Goal: Information Seeking & Learning: Check status

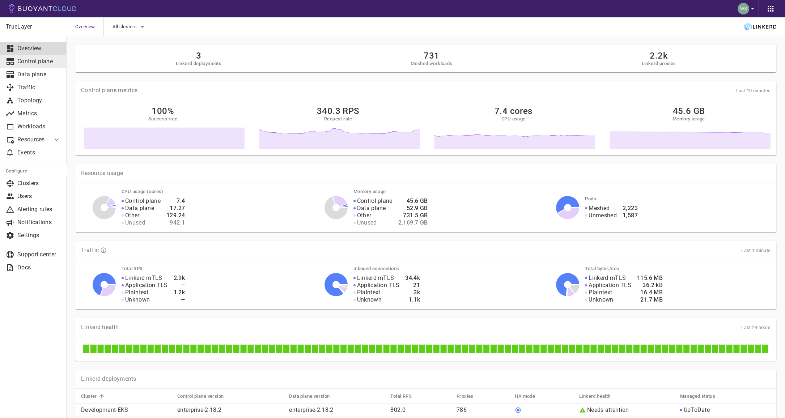
click at [46, 64] on p "Control plane" at bounding box center [38, 61] width 43 height 7
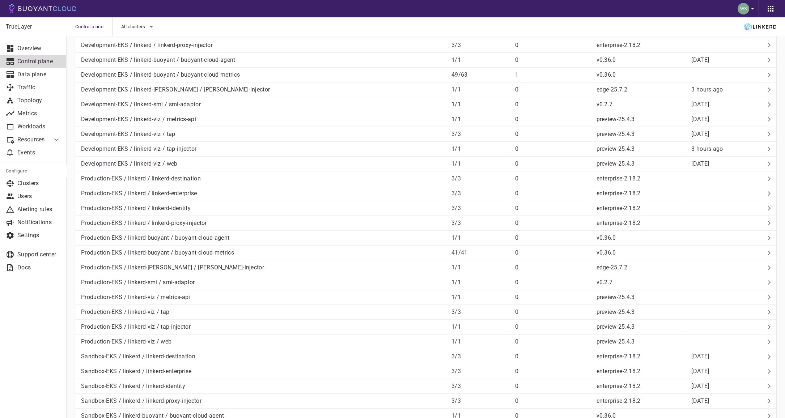
scroll to position [445, 0]
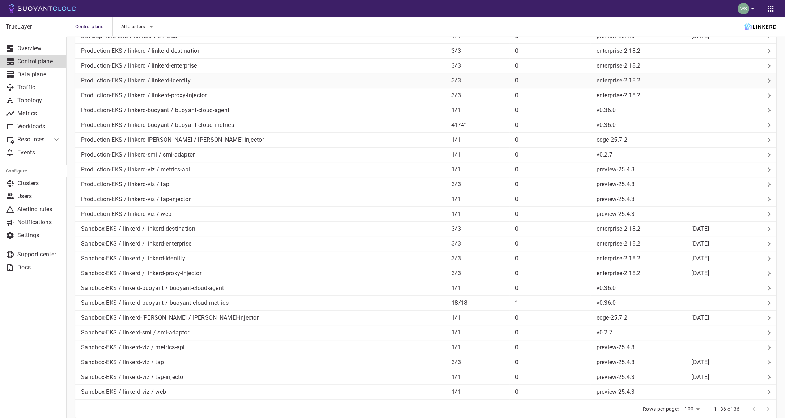
click at [233, 78] on p "Production-EKS / linkerd / linkerd-identity" at bounding box center [263, 80] width 365 height 7
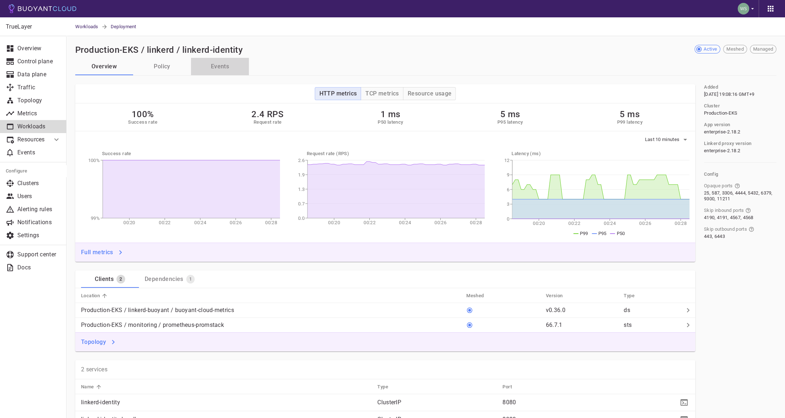
click at [209, 69] on button "Events" at bounding box center [220, 66] width 58 height 17
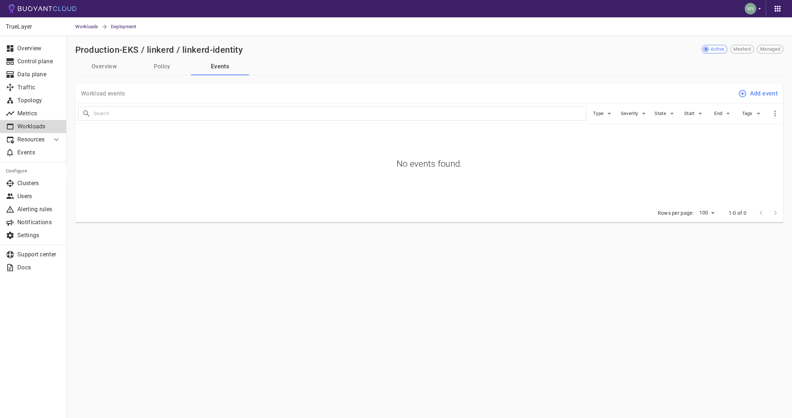
click at [217, 71] on button "Events" at bounding box center [220, 66] width 58 height 17
click at [171, 71] on button "Policy" at bounding box center [162, 66] width 58 height 17
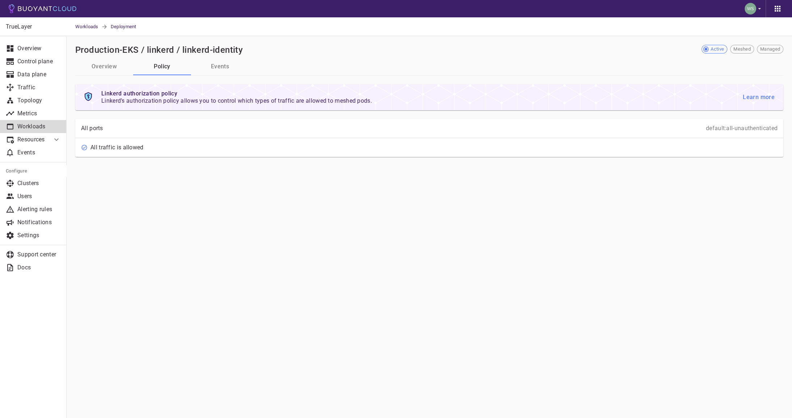
click at [222, 68] on button "Events" at bounding box center [220, 66] width 58 height 17
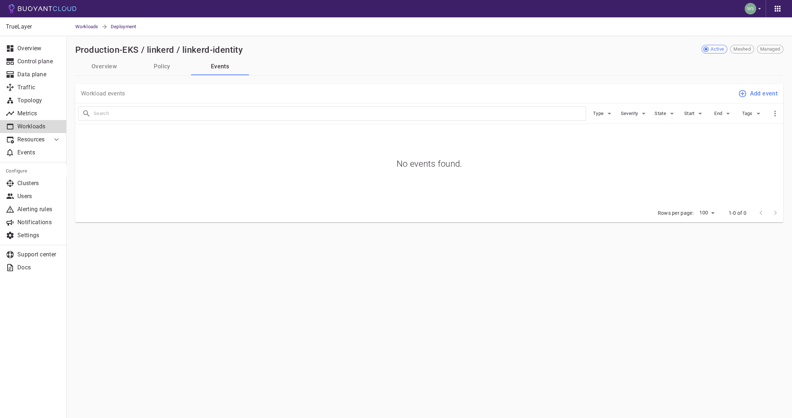
click at [103, 69] on button "Overview" at bounding box center [104, 66] width 58 height 17
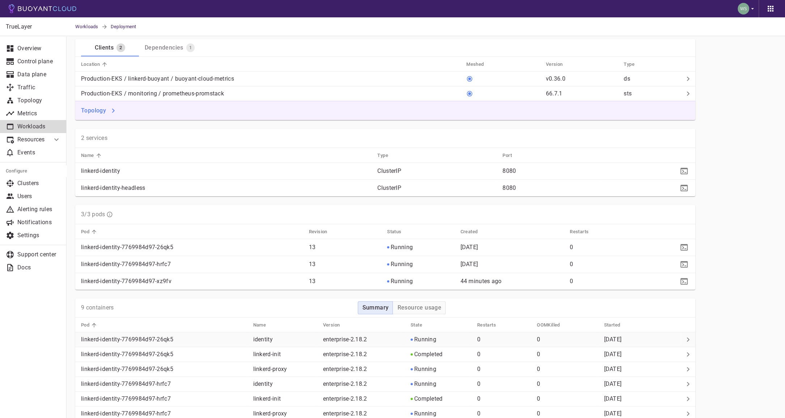
scroll to position [286, 0]
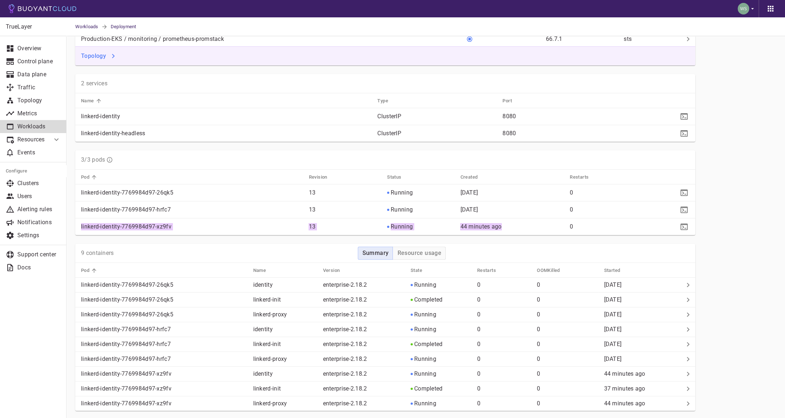
drag, startPoint x: 454, startPoint y: 191, endPoint x: 509, endPoint y: 227, distance: 65.5
click at [509, 227] on tbody "linkerd-identity-7769984d97-26qk5 13 Running [DATE] 0 linkerd-identity-7769984d…" at bounding box center [385, 209] width 620 height 51
click at [515, 223] on p "44 minutes ago" at bounding box center [512, 226] width 104 height 7
drag, startPoint x: 517, startPoint y: 224, endPoint x: 92, endPoint y: 186, distance: 426.4
click at [92, 186] on tbody "linkerd-identity-7769984d97-26qk5 13 Running [DATE] 0 linkerd-identity-7769984d…" at bounding box center [385, 209] width 620 height 51
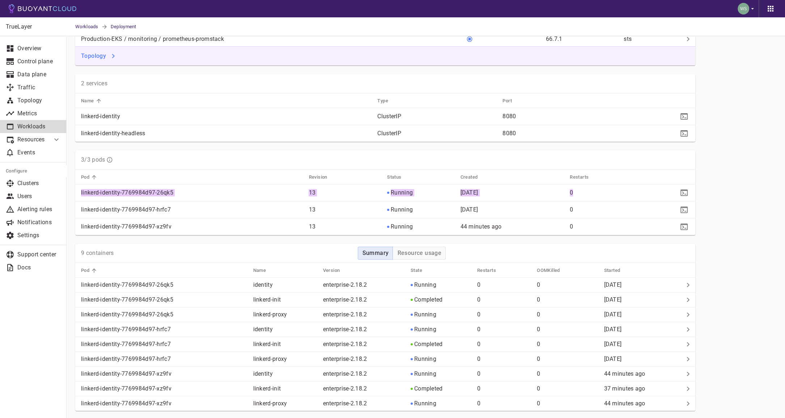
click at [268, 206] on p "linkerd-identity-7769984d97-hrfc7" at bounding box center [192, 209] width 222 height 7
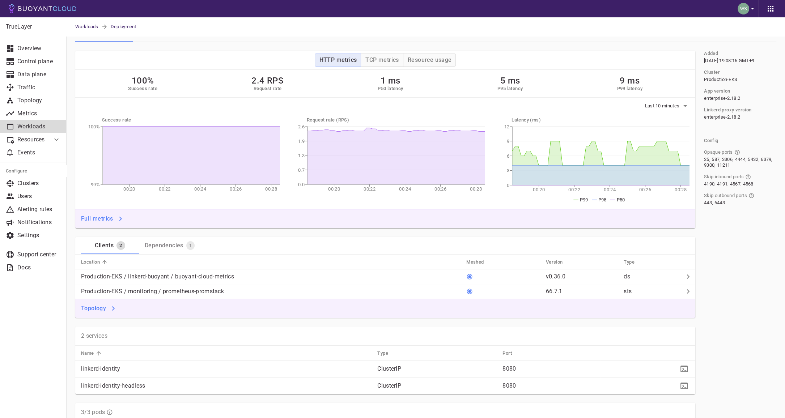
scroll to position [28, 0]
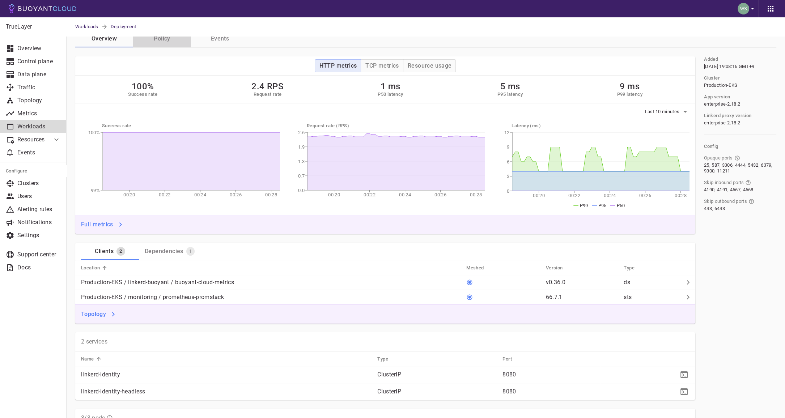
click at [178, 37] on button "Policy" at bounding box center [162, 38] width 58 height 17
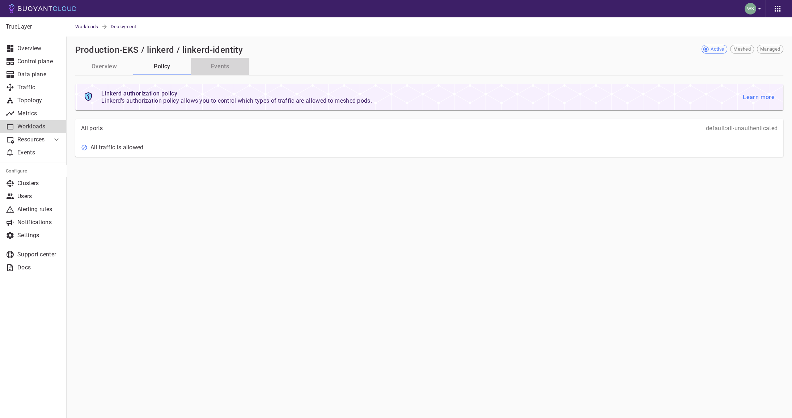
click at [228, 64] on button "Events" at bounding box center [220, 66] width 58 height 17
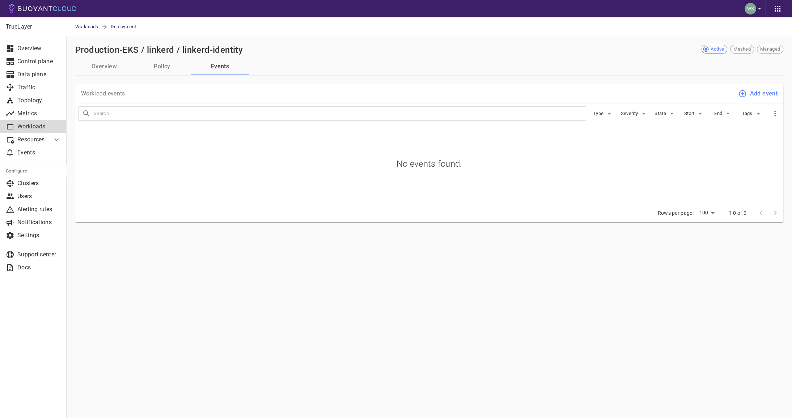
click at [711, 211] on body "Workloads Deployment TrueLayer Overview Control plane Data plane Traffic Topolo…" at bounding box center [396, 209] width 792 height 418
click at [697, 243] on li "500" at bounding box center [707, 240] width 22 height 13
type input "500"
click at [99, 64] on button "Overview" at bounding box center [104, 66] width 58 height 17
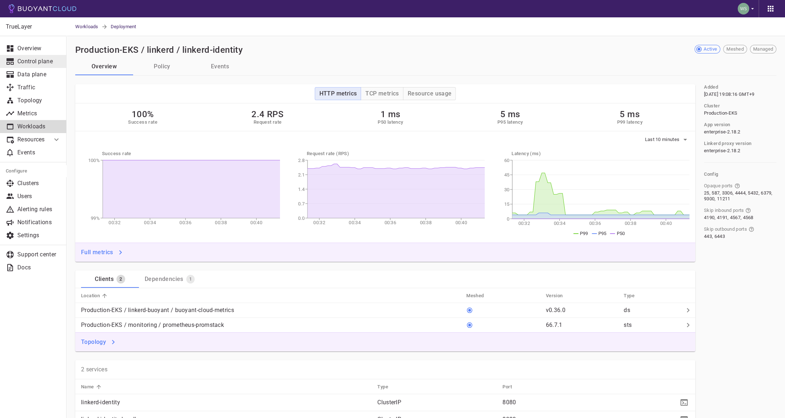
click at [52, 55] on link "Control plane" at bounding box center [33, 61] width 67 height 13
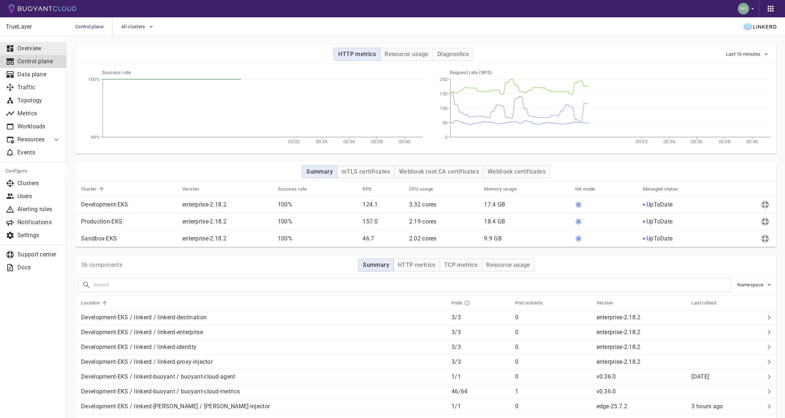
click at [48, 52] on p "Overview" at bounding box center [38, 48] width 43 height 7
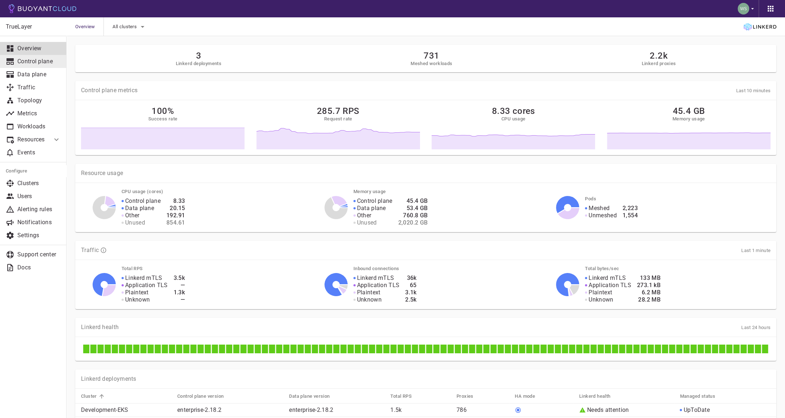
click at [45, 67] on link "Control plane" at bounding box center [33, 61] width 67 height 13
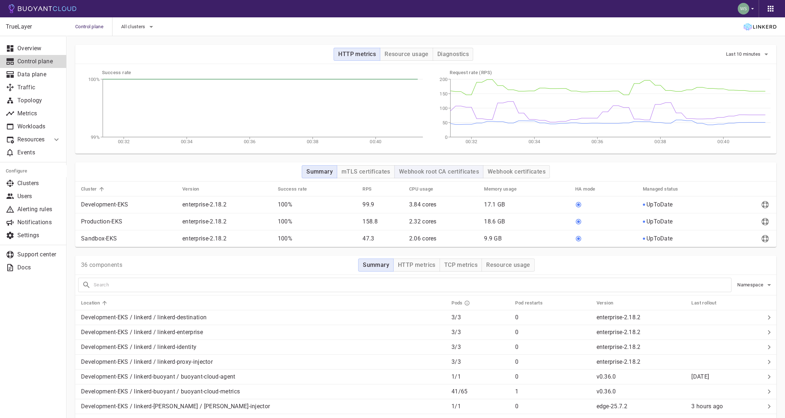
click at [398, 167] on button "Webhook root CA certificates" at bounding box center [438, 171] width 89 height 13
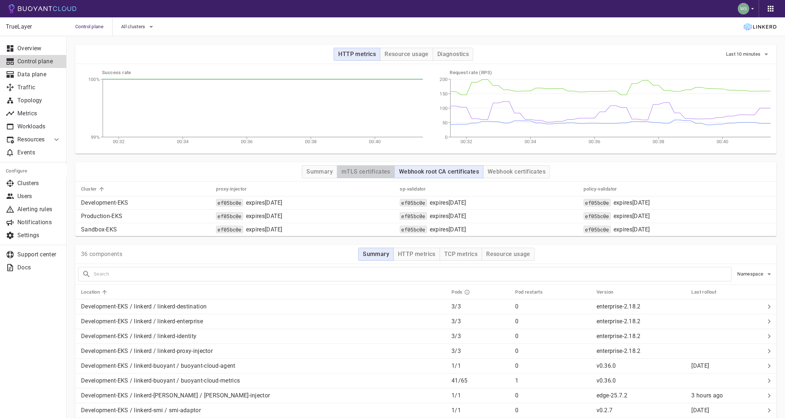
click at [377, 171] on h4 "mTLS certificates" at bounding box center [365, 171] width 49 height 7
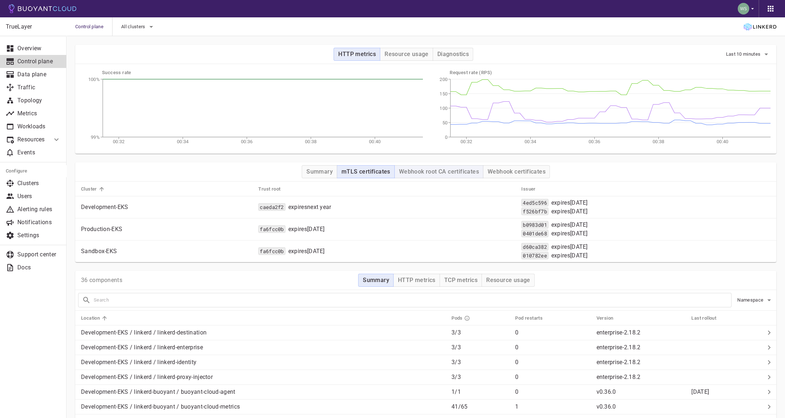
click at [430, 170] on h4 "Webhook root CA certificates" at bounding box center [439, 171] width 80 height 7
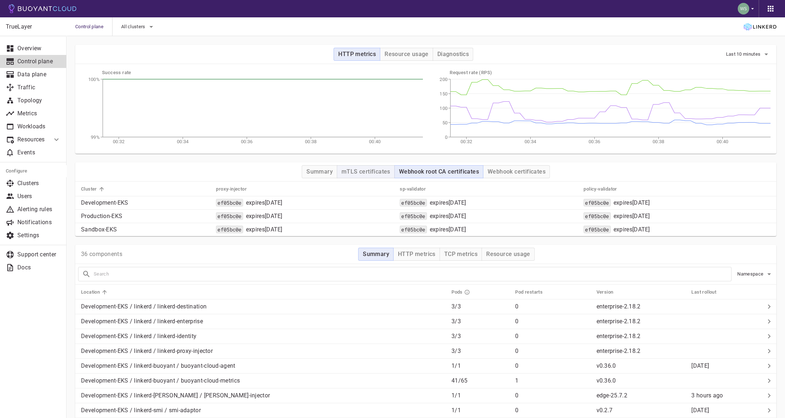
click at [379, 171] on h4 "mTLS certificates" at bounding box center [365, 171] width 49 height 7
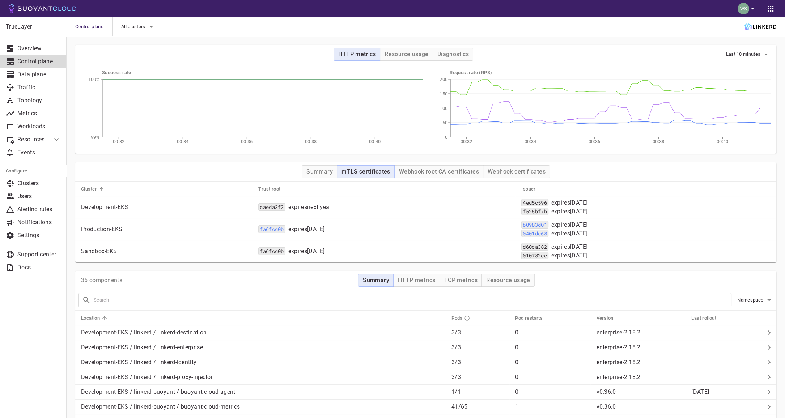
drag, startPoint x: 305, startPoint y: 224, endPoint x: 318, endPoint y: 223, distance: 13.5
click at [305, 224] on div "fa6fcc0b expires [DATE]" at bounding box center [386, 228] width 259 height 9
drag, startPoint x: 323, startPoint y: 228, endPoint x: 275, endPoint y: 228, distance: 48.1
click at [275, 228] on div "fa6fcc0b expires [DATE]" at bounding box center [386, 229] width 257 height 7
copy p "expires [DATE]"
